Goal: Information Seeking & Learning: Check status

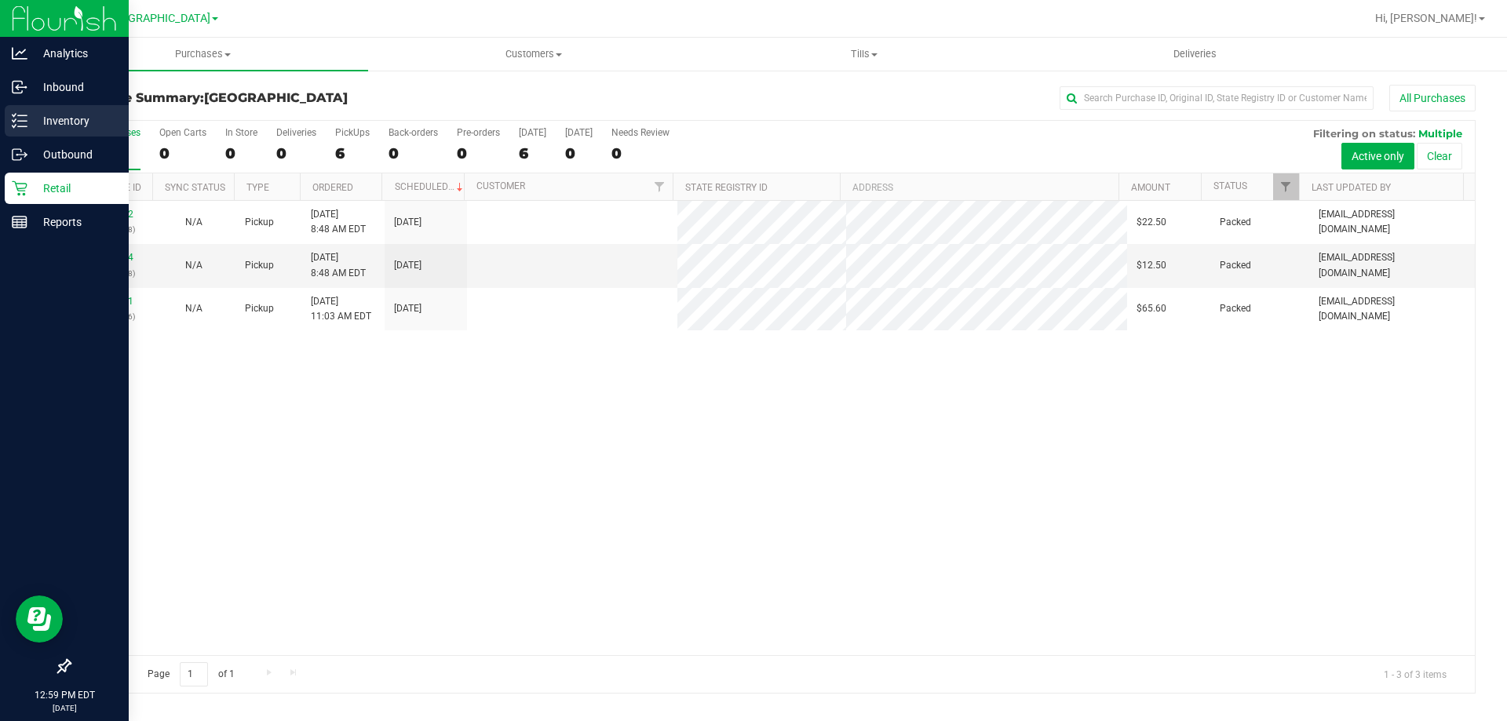
click at [90, 115] on p "Inventory" at bounding box center [74, 120] width 94 height 19
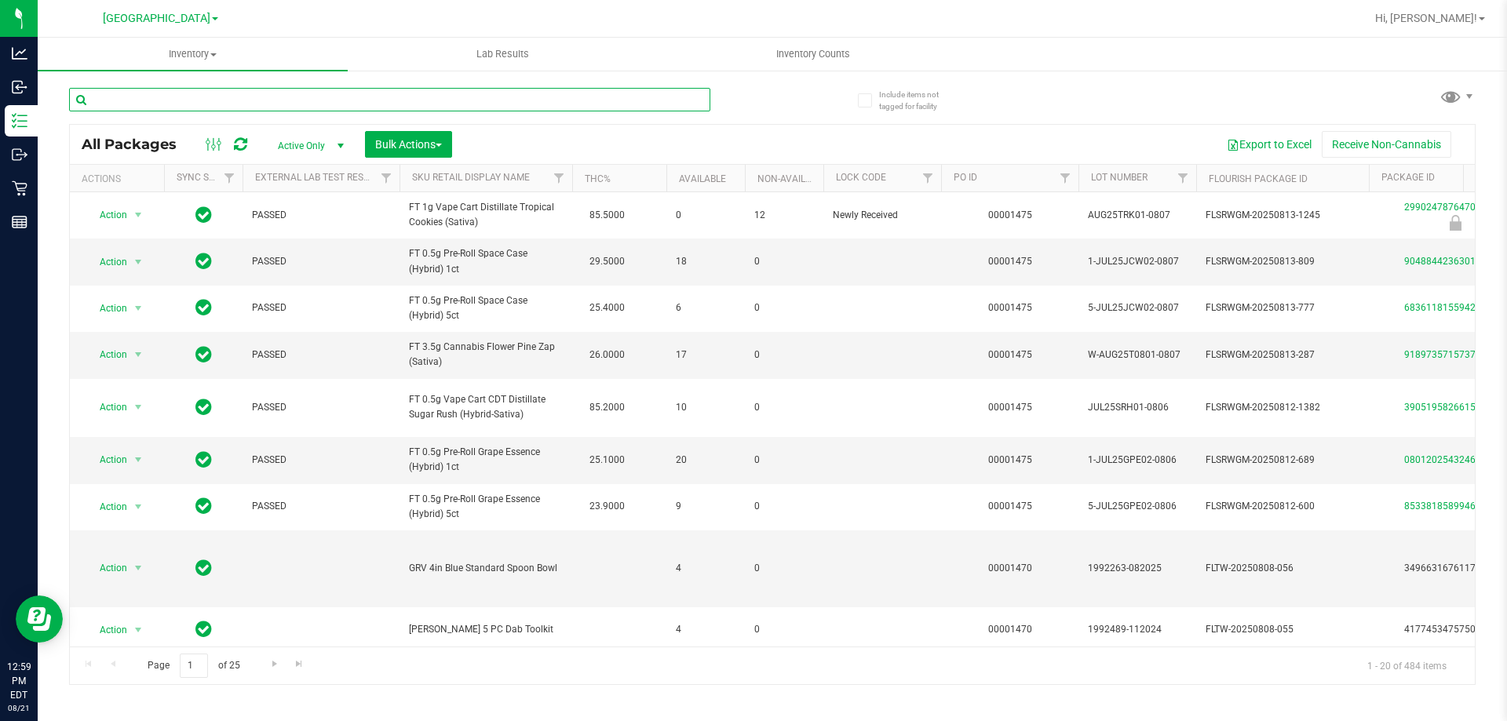
click at [264, 93] on input "text" at bounding box center [389, 100] width 641 height 24
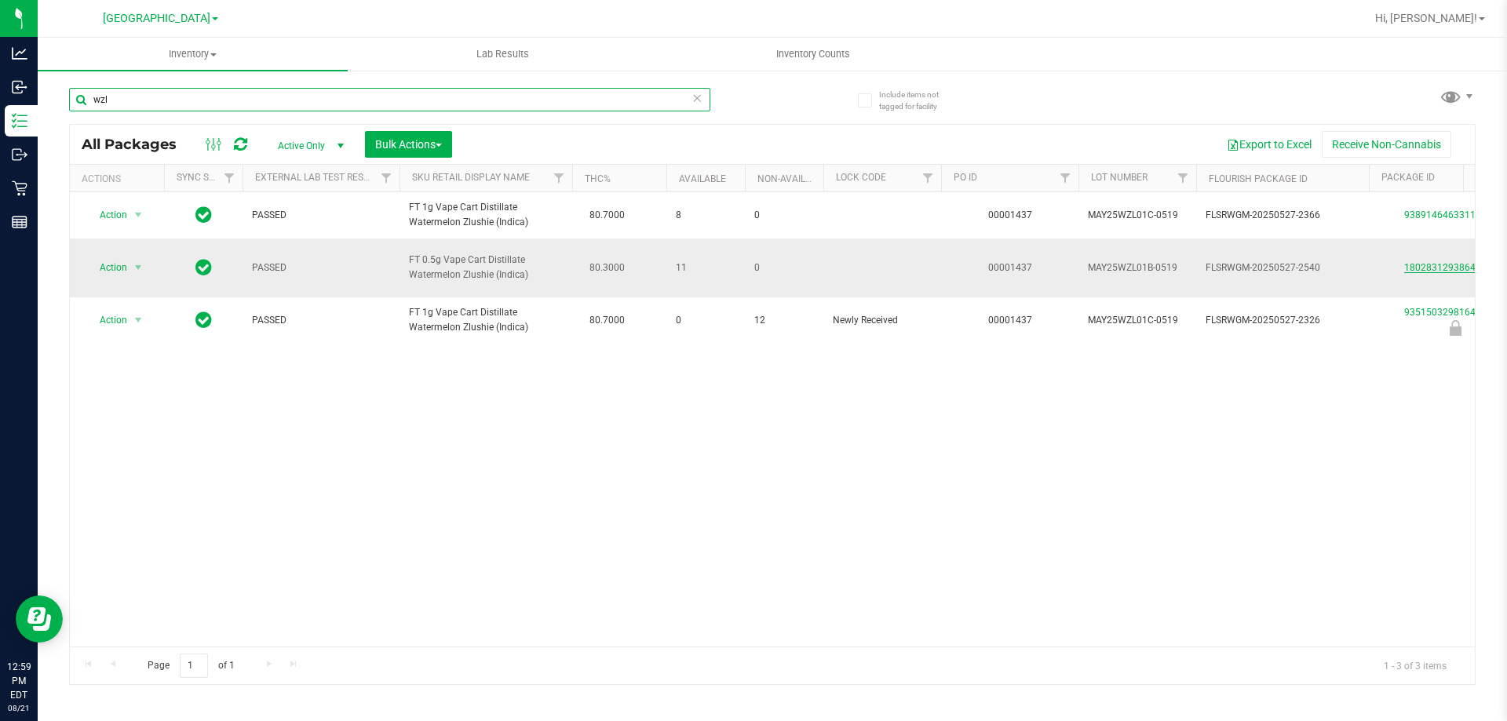
type input "wzl"
click at [1446, 262] on link "1802831293864871" at bounding box center [1448, 267] width 88 height 11
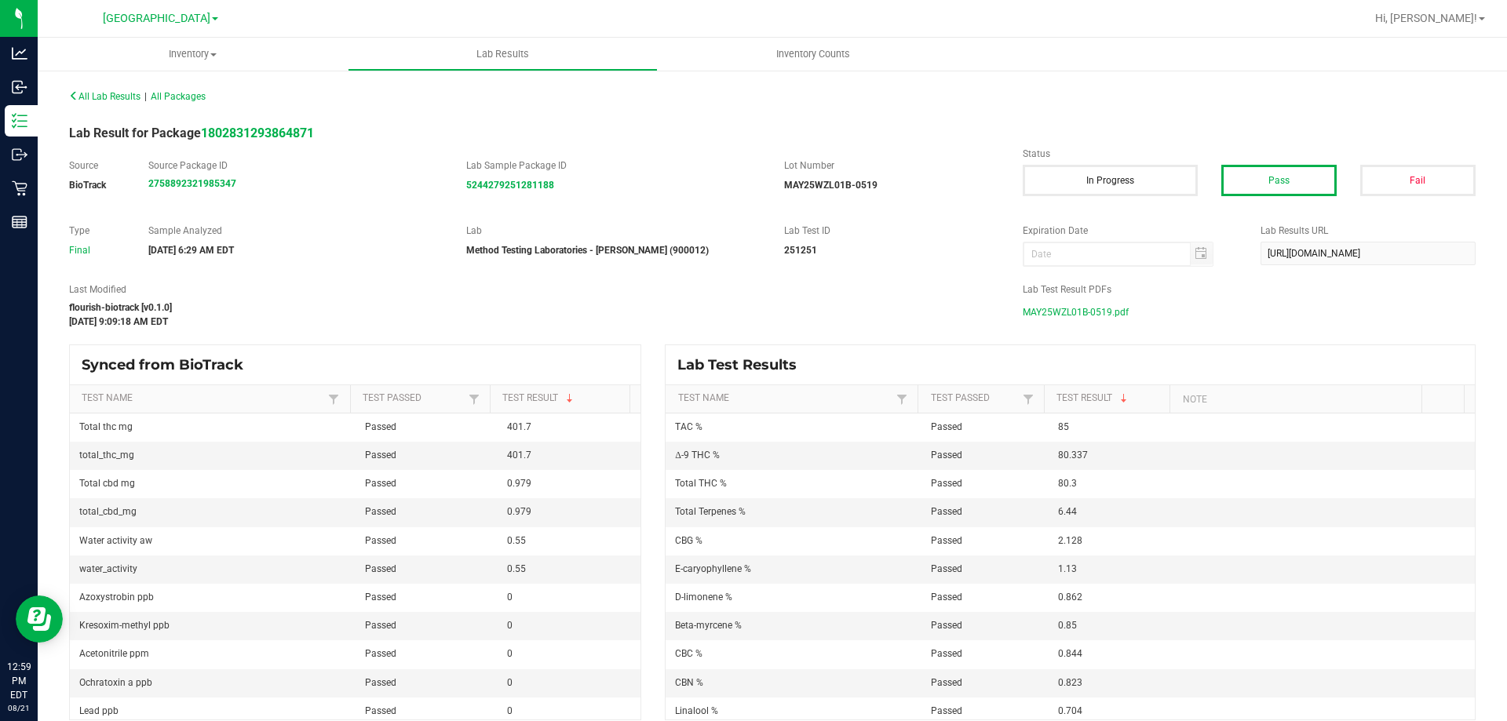
click at [1067, 315] on span "MAY25WZL01B-0519.pdf" at bounding box center [1076, 313] width 106 height 24
click at [73, 91] on icon at bounding box center [73, 95] width 9 height 9
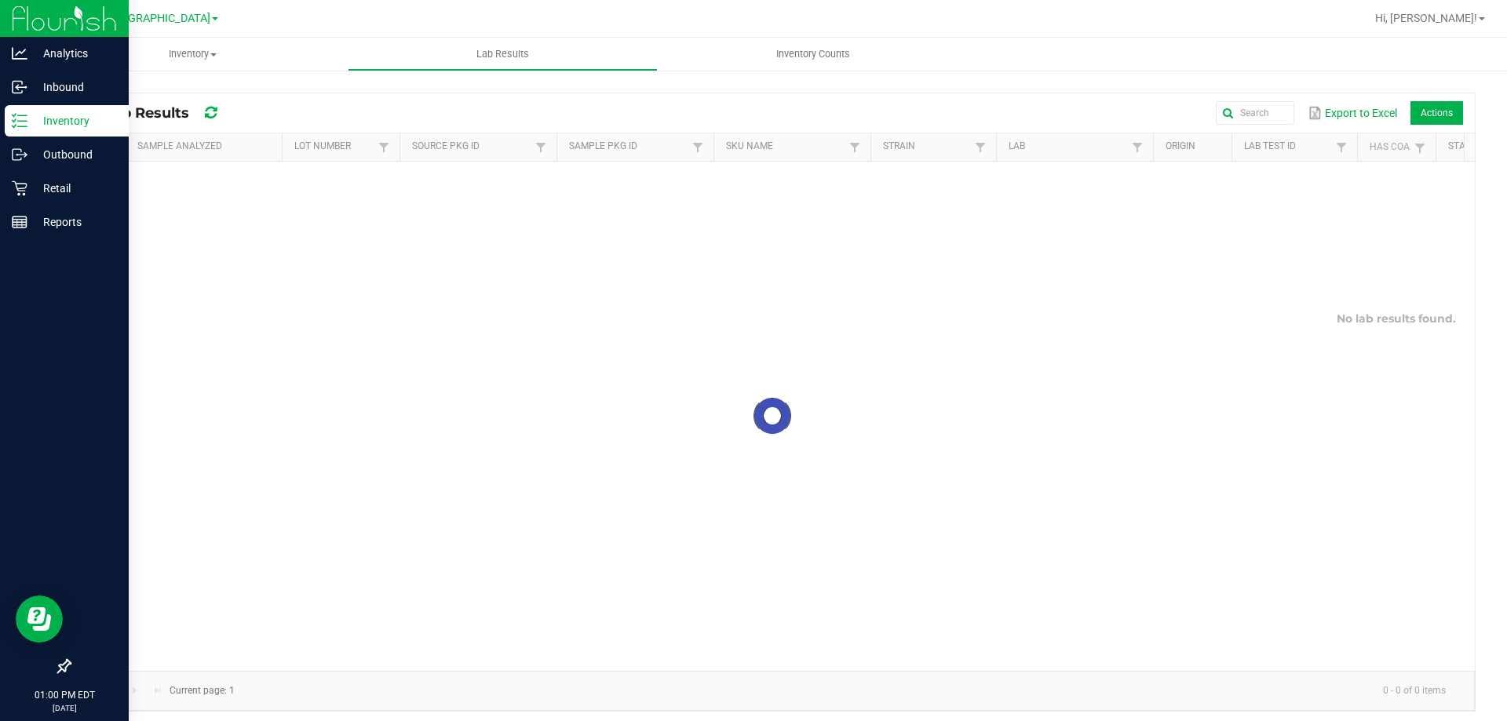
click at [72, 121] on p "Inventory" at bounding box center [74, 120] width 94 height 19
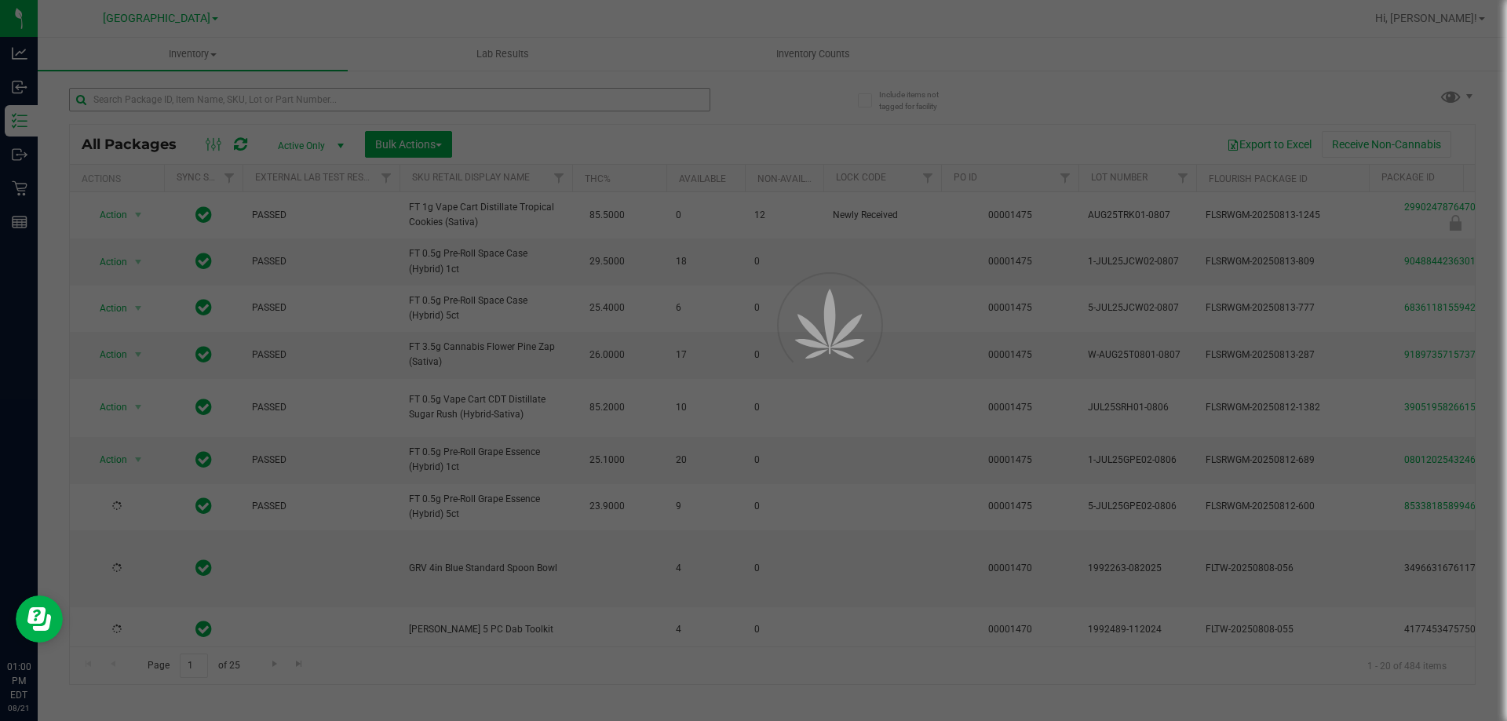
drag, startPoint x: 162, startPoint y: 139, endPoint x: 203, endPoint y: 101, distance: 55.5
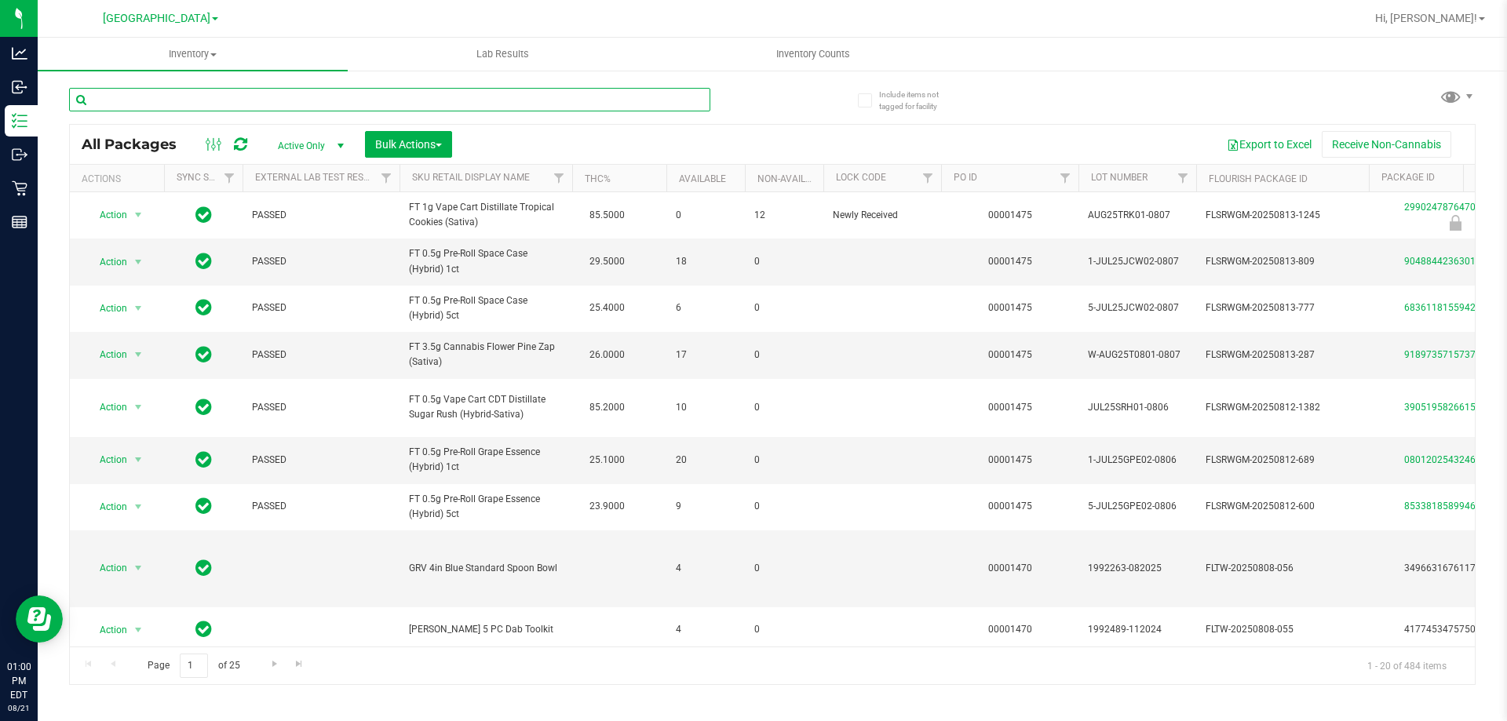
click at [200, 102] on input "text" at bounding box center [389, 100] width 641 height 24
type input "bzk"
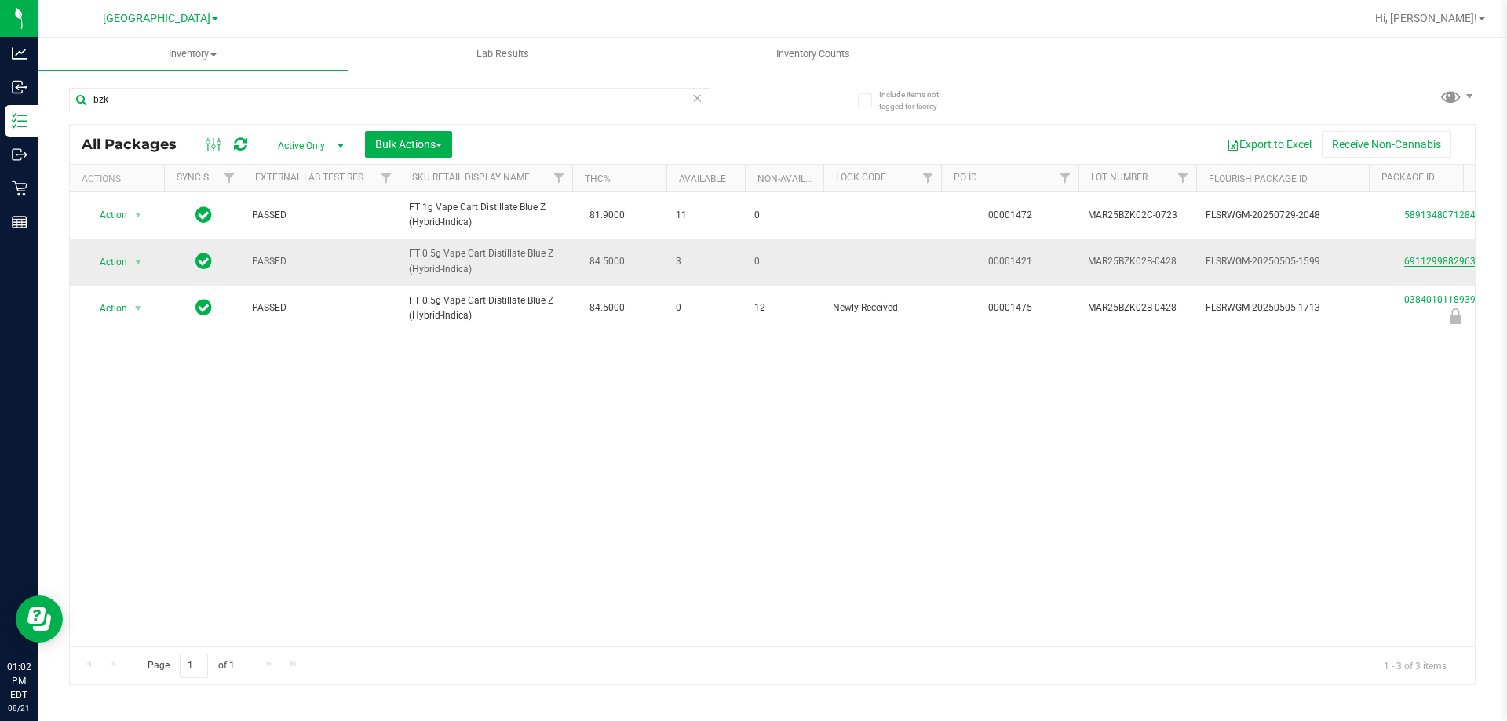
click at [1415, 263] on link "6911299882963038" at bounding box center [1448, 261] width 88 height 11
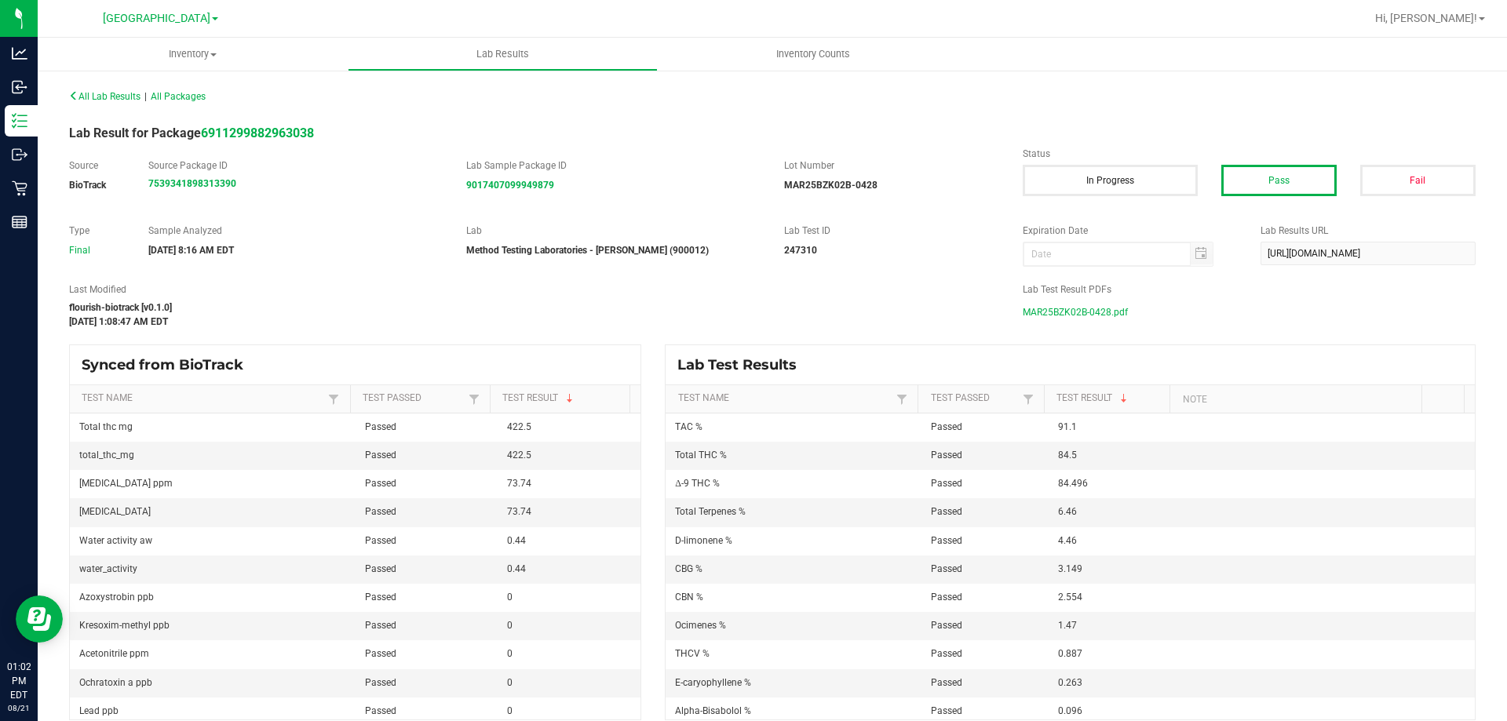
drag, startPoint x: 1094, startPoint y: 310, endPoint x: 1102, endPoint y: 332, distance: 23.3
click at [1095, 311] on span "MAR25BZK02B-0428.pdf" at bounding box center [1075, 313] width 105 height 24
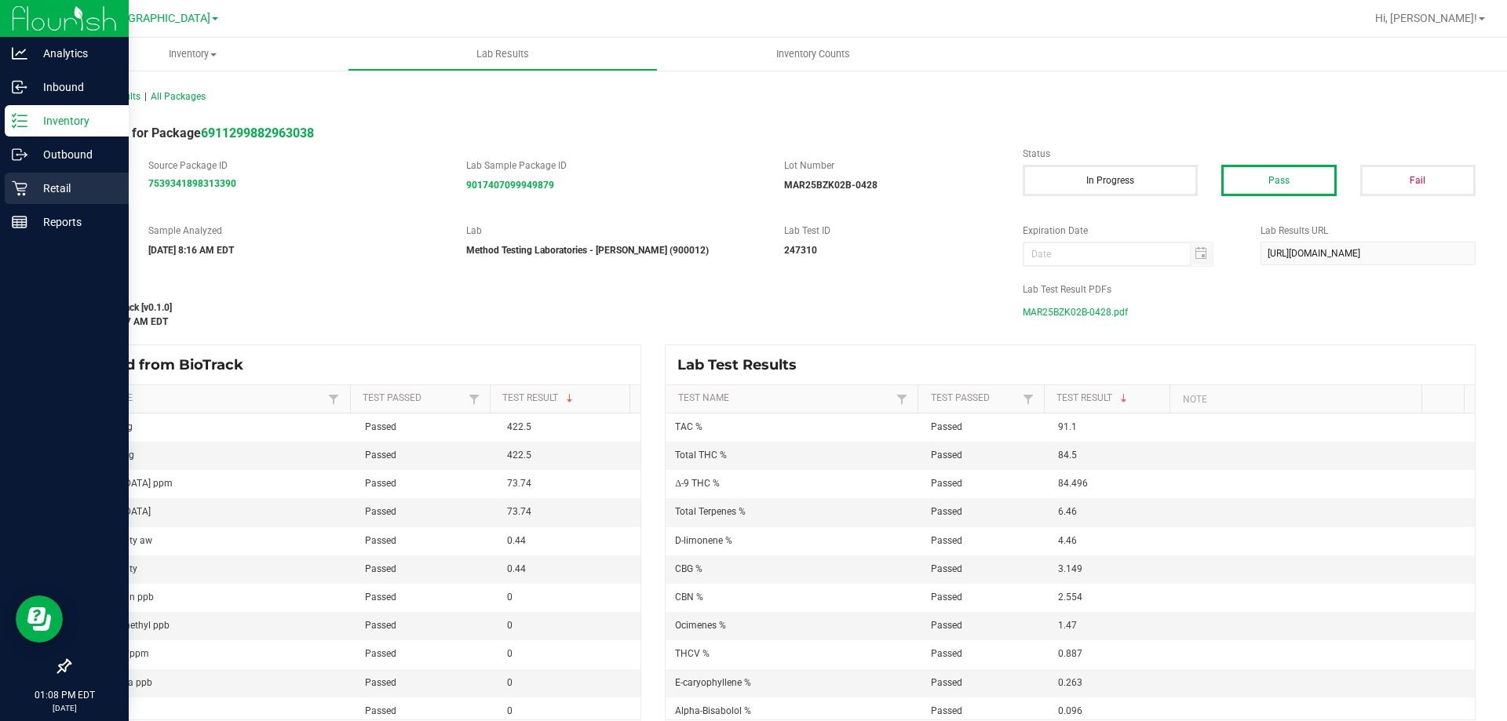
click at [12, 184] on icon at bounding box center [20, 189] width 16 height 16
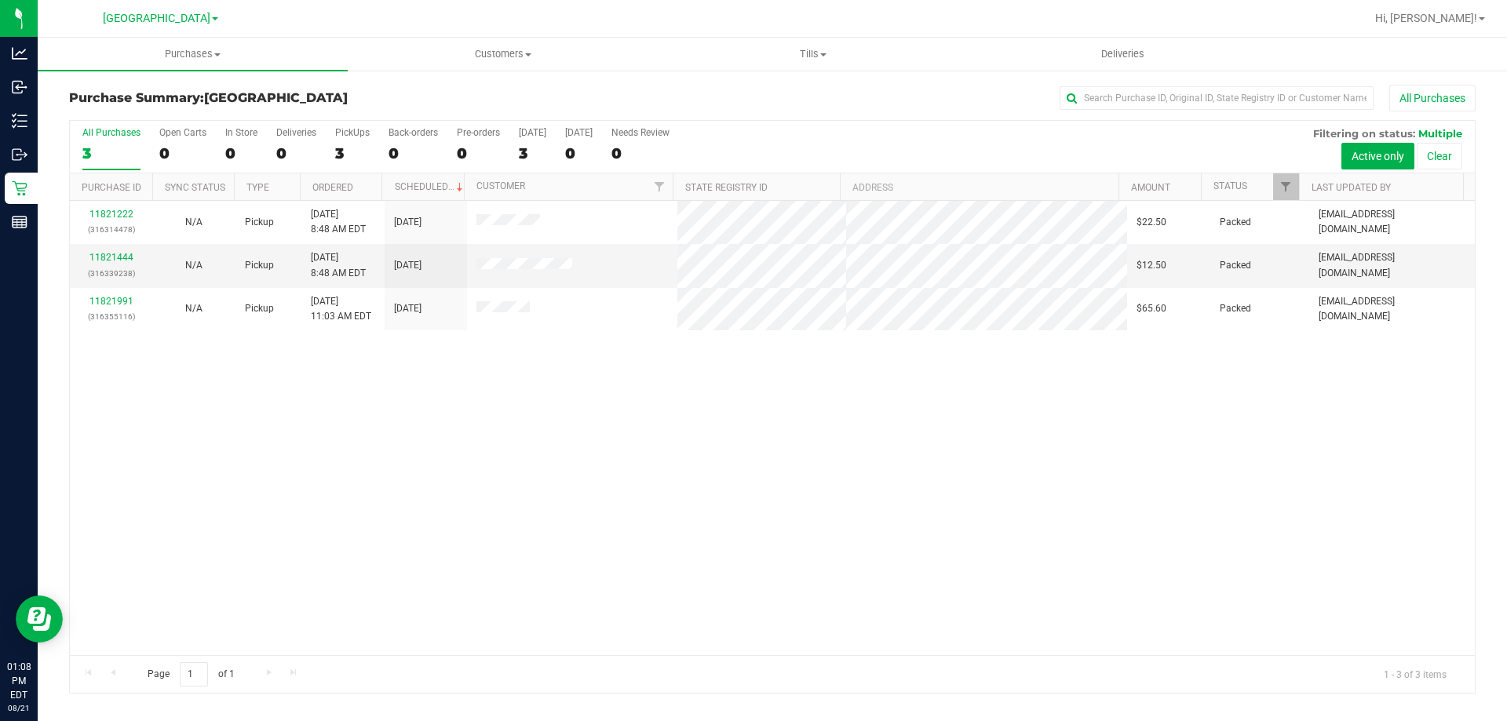
click at [1136, 553] on div "11821222 (316314478) N/A Pickup [DATE] 8:48 AM EDT 8/21/2025 $22.50 Packed [EMA…" at bounding box center [772, 428] width 1405 height 454
